Goal: Transaction & Acquisition: Purchase product/service

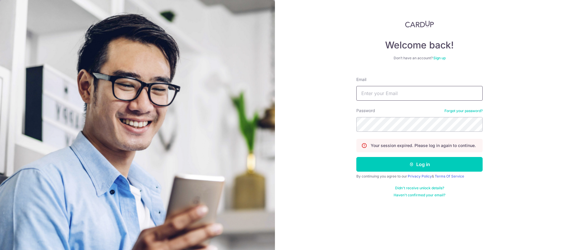
click at [384, 88] on input "Email" at bounding box center [419, 93] width 126 height 15
type input "info@harvault.com"
click at [356, 157] on button "Log in" at bounding box center [419, 164] width 126 height 15
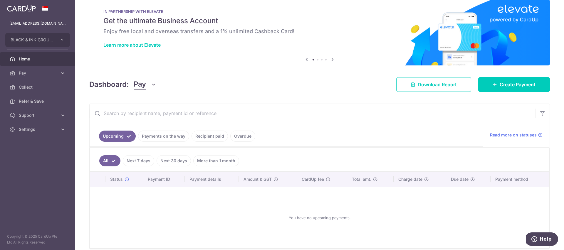
scroll to position [11, 0]
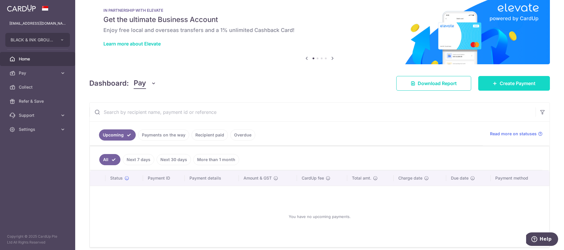
click at [514, 87] on link "Create Payment" at bounding box center [514, 83] width 72 height 15
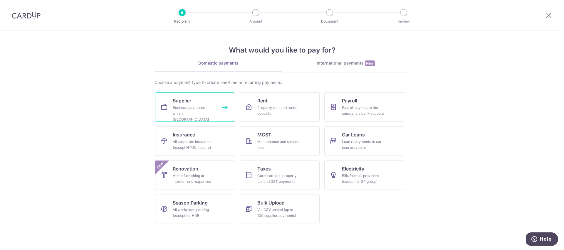
click at [227, 111] on link "Supplier Business payments within Singapore" at bounding box center [195, 106] width 80 height 29
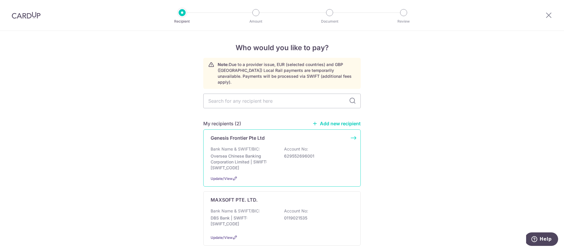
click at [279, 146] on div "Bank Name & SWIFT/BIC: Oversea Chinese Banking Corporation Limited | SWIFT: [SW…" at bounding box center [281, 158] width 143 height 25
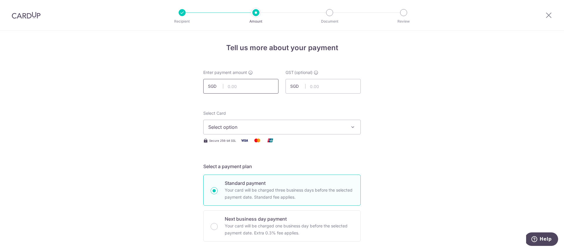
click at [254, 87] on input "text" at bounding box center [240, 86] width 75 height 15
type input "1,716.34"
click at [293, 123] on button "Select option" at bounding box center [281, 127] width 157 height 15
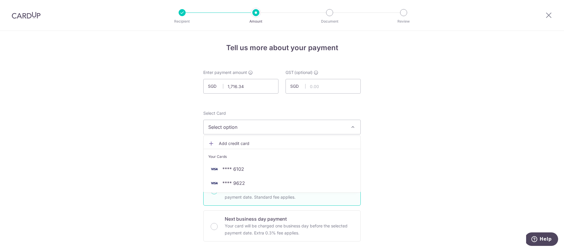
click at [257, 141] on span "Add credit card" at bounding box center [287, 144] width 137 height 6
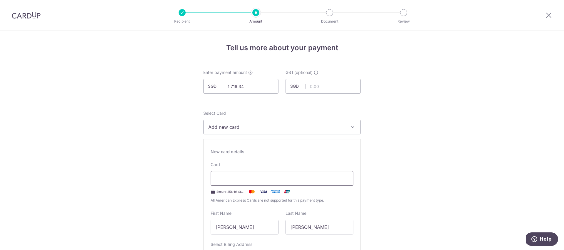
drag, startPoint x: 248, startPoint y: 186, endPoint x: 250, endPoint y: 181, distance: 5.1
click at [248, 186] on div "Card Secure 256-bit SSL All American Express Cards are not supported for this p…" at bounding box center [281, 183] width 143 height 42
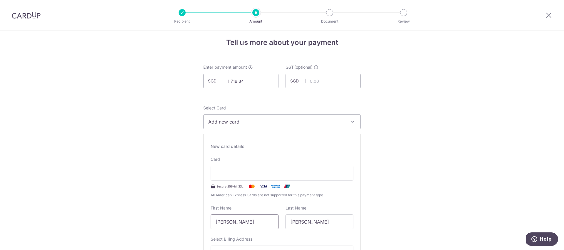
scroll to position [42, 0]
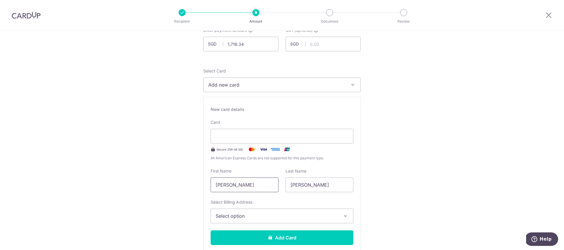
click at [247, 186] on input "Jia Hao Isaac" at bounding box center [244, 185] width 68 height 15
click at [236, 186] on input "Jia Hao Isaac" at bounding box center [244, 185] width 68 height 15
click at [233, 188] on input "Jia Hao Isaac" at bounding box center [244, 185] width 68 height 15
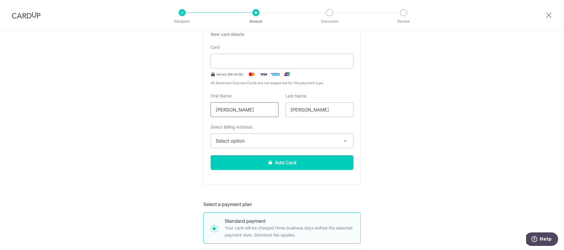
scroll to position [168, 0]
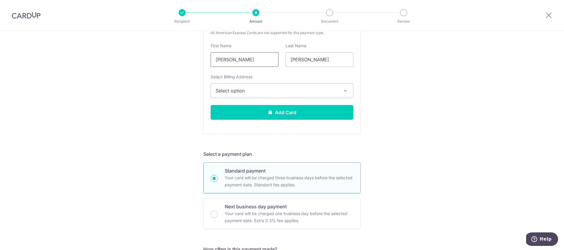
type input "Isaac"
click at [250, 91] on span "Select option" at bounding box center [276, 90] width 122 height 7
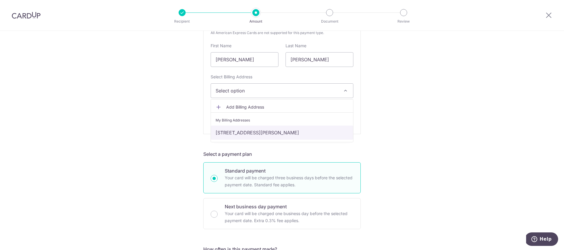
click at [259, 130] on link "93 Lorong L Telok Kurau, 03-02, Singapore, Singapore-425597" at bounding box center [282, 133] width 142 height 14
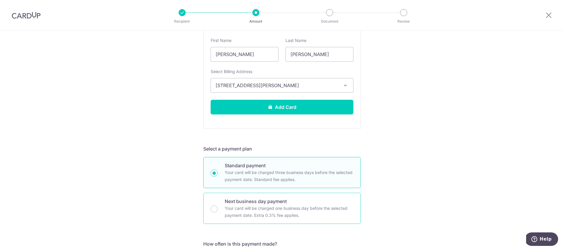
scroll to position [173, 0]
click at [250, 201] on p "Next business day payment" at bounding box center [289, 201] width 129 height 7
click at [218, 205] on input "Next business day payment Your card will be charged one business day before the…" at bounding box center [213, 208] width 7 height 7
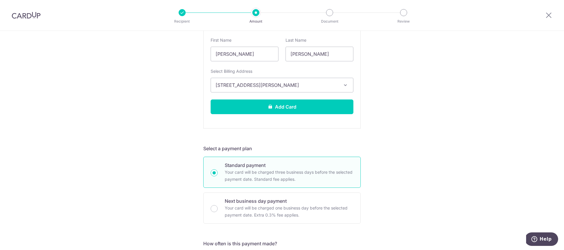
radio input "false"
radio input "true"
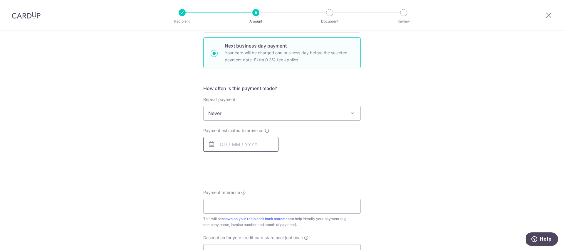
click at [265, 147] on input "text" at bounding box center [240, 144] width 75 height 15
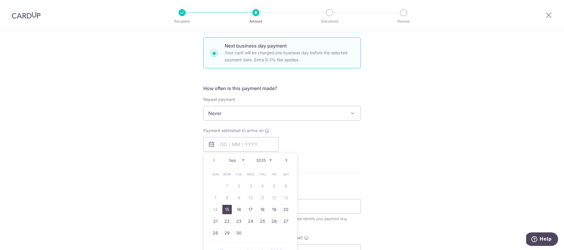
click at [223, 208] on link "15" at bounding box center [226, 209] width 9 height 9
type input "[DATE]"
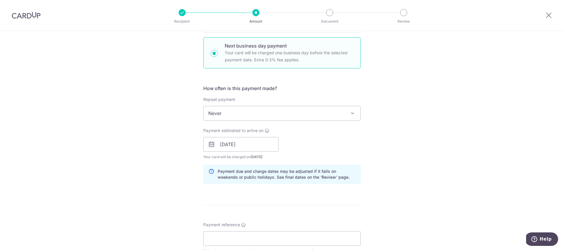
click at [357, 147] on div "Payment estimated to arrive on 15/09/2025 Prev Next Sep Oct Nov Dec 2025 2026 2…" at bounding box center [282, 144] width 164 height 32
click at [320, 118] on span "Never" at bounding box center [281, 113] width 157 height 14
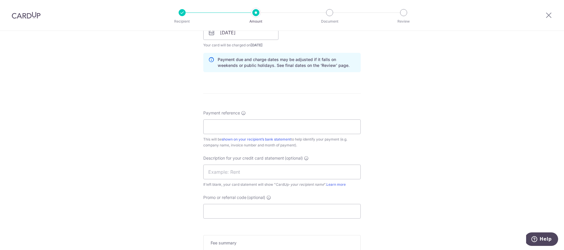
scroll to position [289, 0]
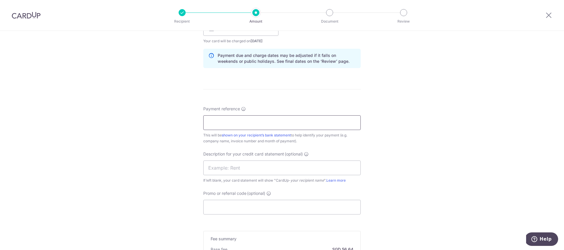
click at [237, 117] on input "Payment reference" at bounding box center [281, 122] width 157 height 15
click at [291, 110] on div "Payment reference This will be shown on your recipient’s bank statement to help…" at bounding box center [281, 125] width 157 height 38
click at [258, 126] on input "Payment reference" at bounding box center [281, 122] width 157 height 15
click at [396, 129] on div "Tell us more about your payment Enter payment amount SGD 1,716.34 1716.34 GST (…" at bounding box center [282, 53] width 564 height 623
drag, startPoint x: 255, startPoint y: 174, endPoint x: 255, endPoint y: 169, distance: 5.3
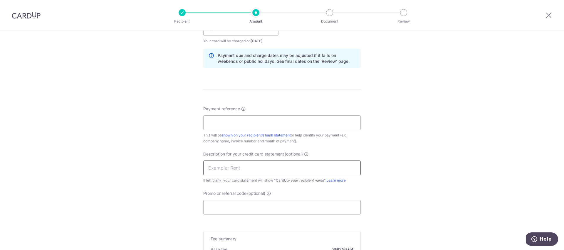
click at [254, 174] on input "text" at bounding box center [281, 168] width 157 height 15
type input "g"
type input "cards & toys"
click at [271, 115] on input "Payment reference" at bounding box center [281, 122] width 157 height 15
type input "[DATE]-2912"
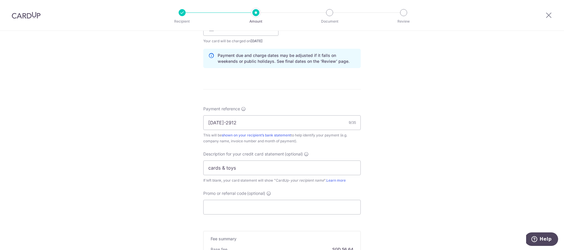
click at [451, 154] on div "Tell us more about your payment Enter payment amount SGD 1,716.34 1716.34 GST (…" at bounding box center [282, 53] width 564 height 623
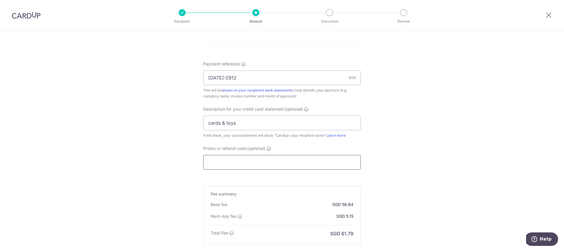
click at [262, 160] on input "Promo or referral code (optional)" at bounding box center [281, 162] width 157 height 15
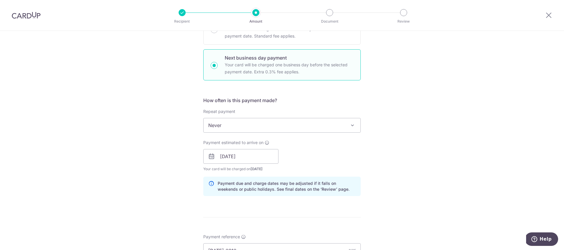
scroll to position [77, 0]
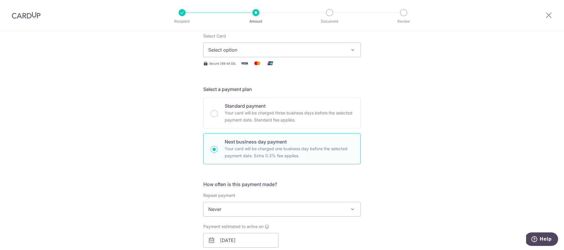
click at [269, 57] on button "Select option" at bounding box center [281, 50] width 157 height 15
click at [255, 64] on span "Add credit card" at bounding box center [287, 66] width 137 height 6
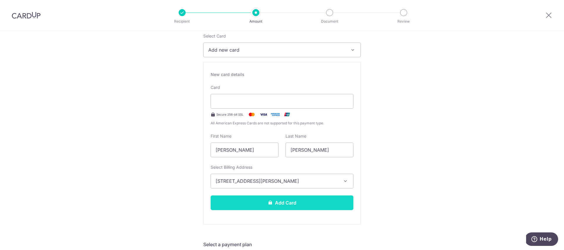
click at [300, 205] on button "Add Card" at bounding box center [281, 203] width 143 height 15
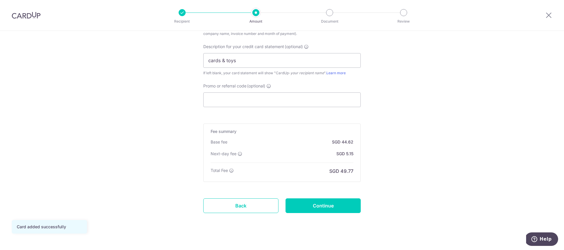
scroll to position [404, 0]
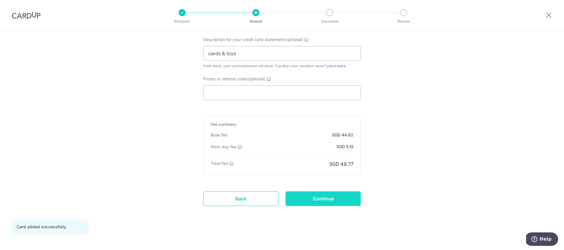
click at [309, 197] on input "Continue" at bounding box center [322, 198] width 75 height 15
type input "Create Schedule"
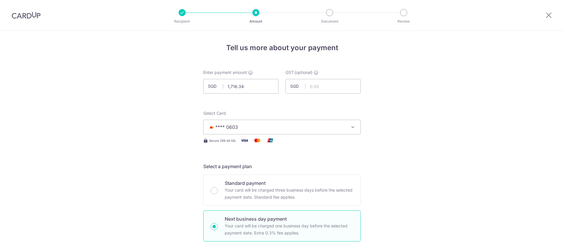
scroll to position [297, 0]
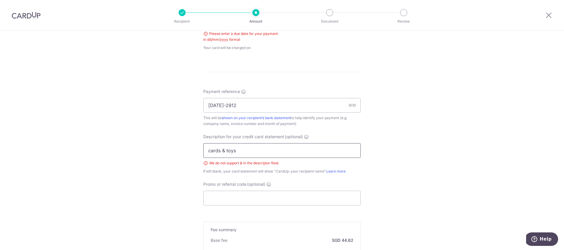
click at [225, 151] on input "cards & toys" at bounding box center [281, 150] width 157 height 15
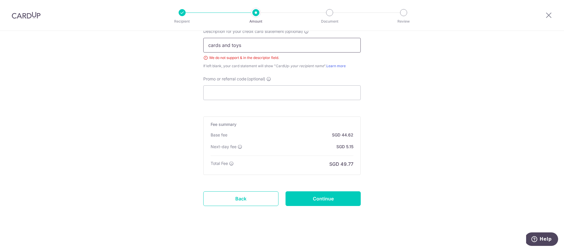
type input "cards and toys"
click at [330, 195] on input "Continue" at bounding box center [322, 198] width 75 height 15
type input "Create Schedule"
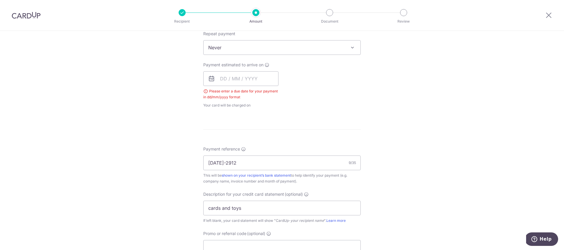
scroll to position [233, 0]
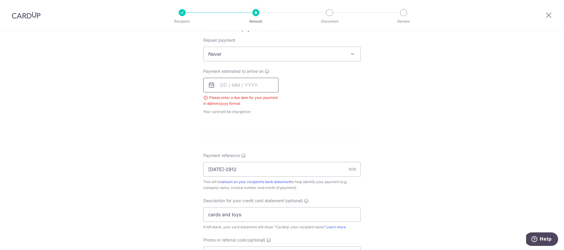
click at [215, 78] on input "text" at bounding box center [240, 85] width 75 height 15
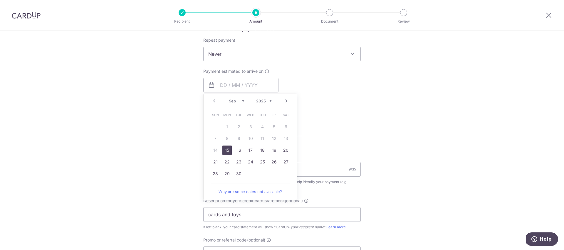
click at [226, 150] on link "15" at bounding box center [226, 150] width 9 height 9
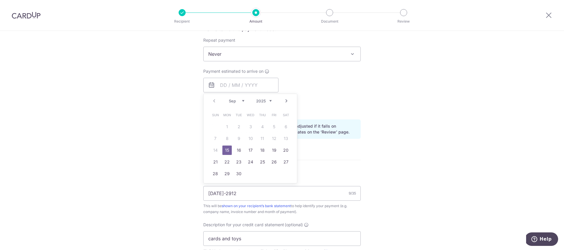
type input "[DATE]"
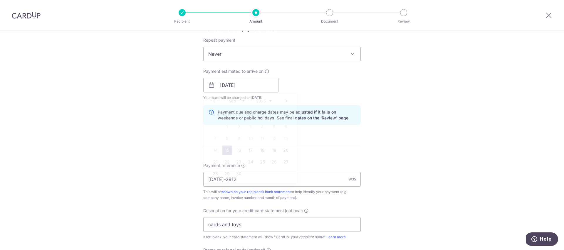
scroll to position [0, 0]
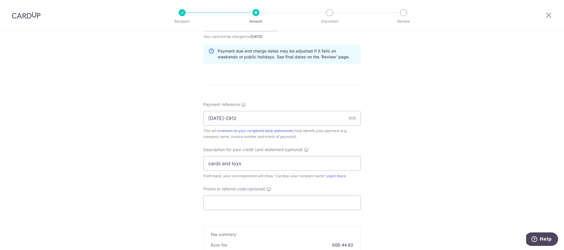
scroll to position [404, 0]
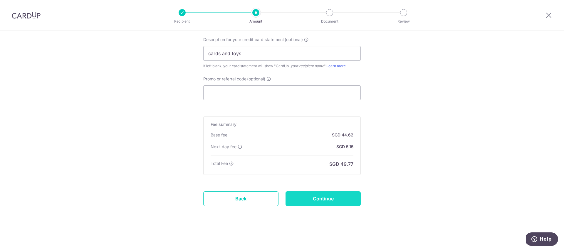
click at [335, 194] on input "Continue" at bounding box center [322, 198] width 75 height 15
type input "Create Schedule"
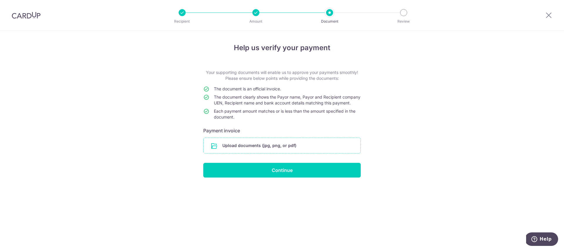
click at [260, 153] on input "file" at bounding box center [281, 145] width 157 height 15
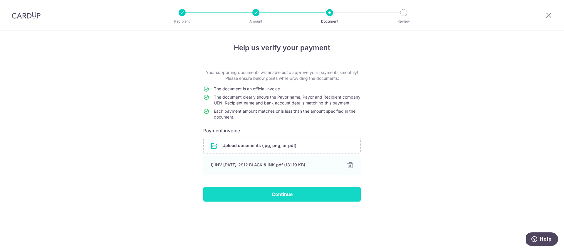
click at [313, 202] on input "Continue" at bounding box center [281, 194] width 157 height 15
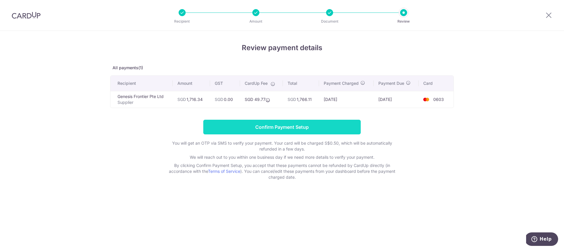
click at [286, 124] on input "Confirm Payment Setup" at bounding box center [281, 127] width 157 height 15
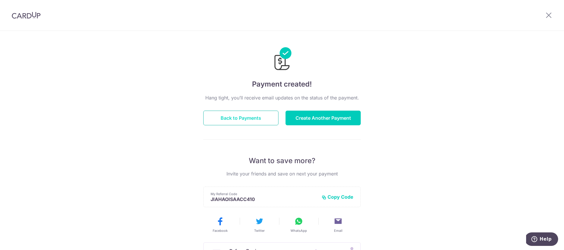
click at [242, 118] on button "Back to Payments" at bounding box center [240, 118] width 75 height 15
